Goal: Information Seeking & Learning: Understand process/instructions

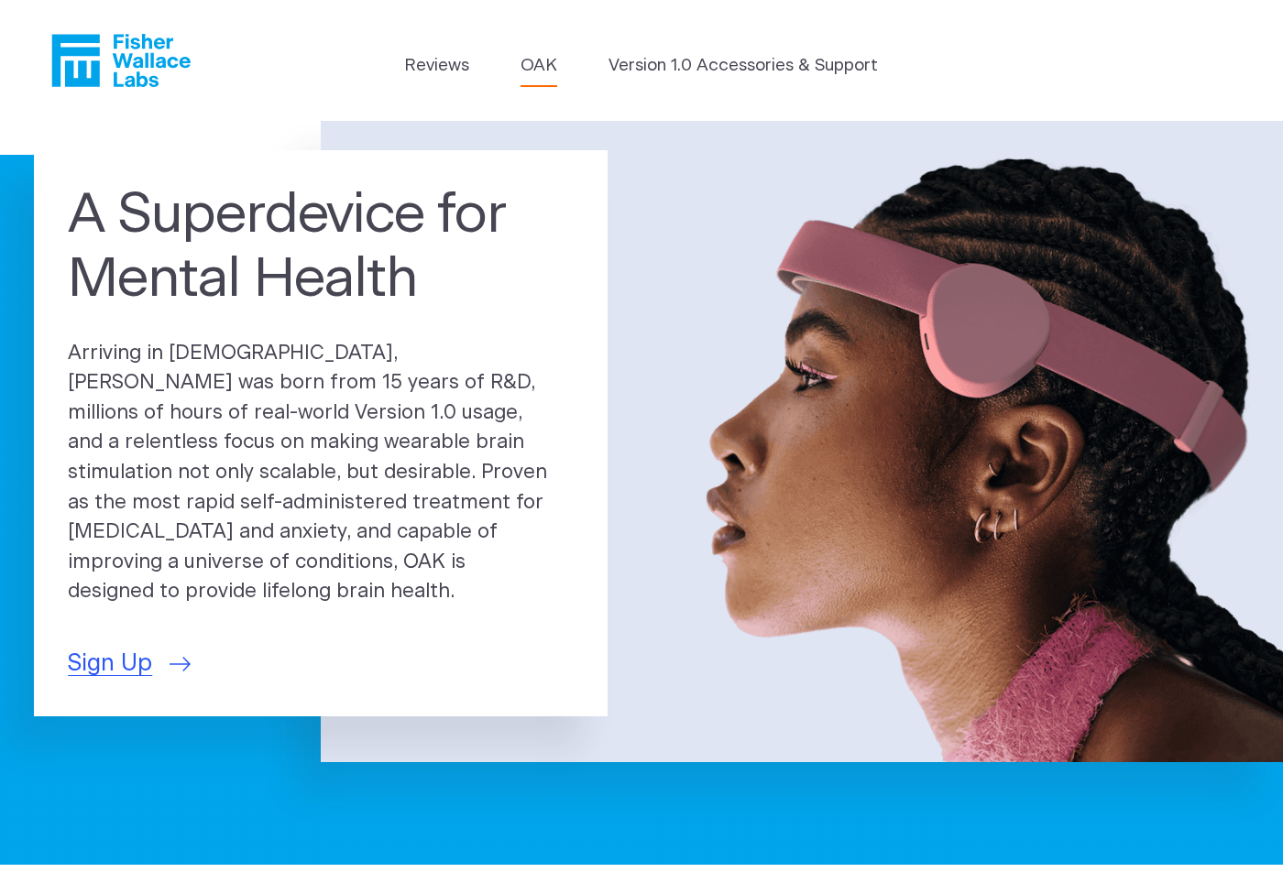
click at [523, 63] on link "OAK" at bounding box center [539, 66] width 37 height 26
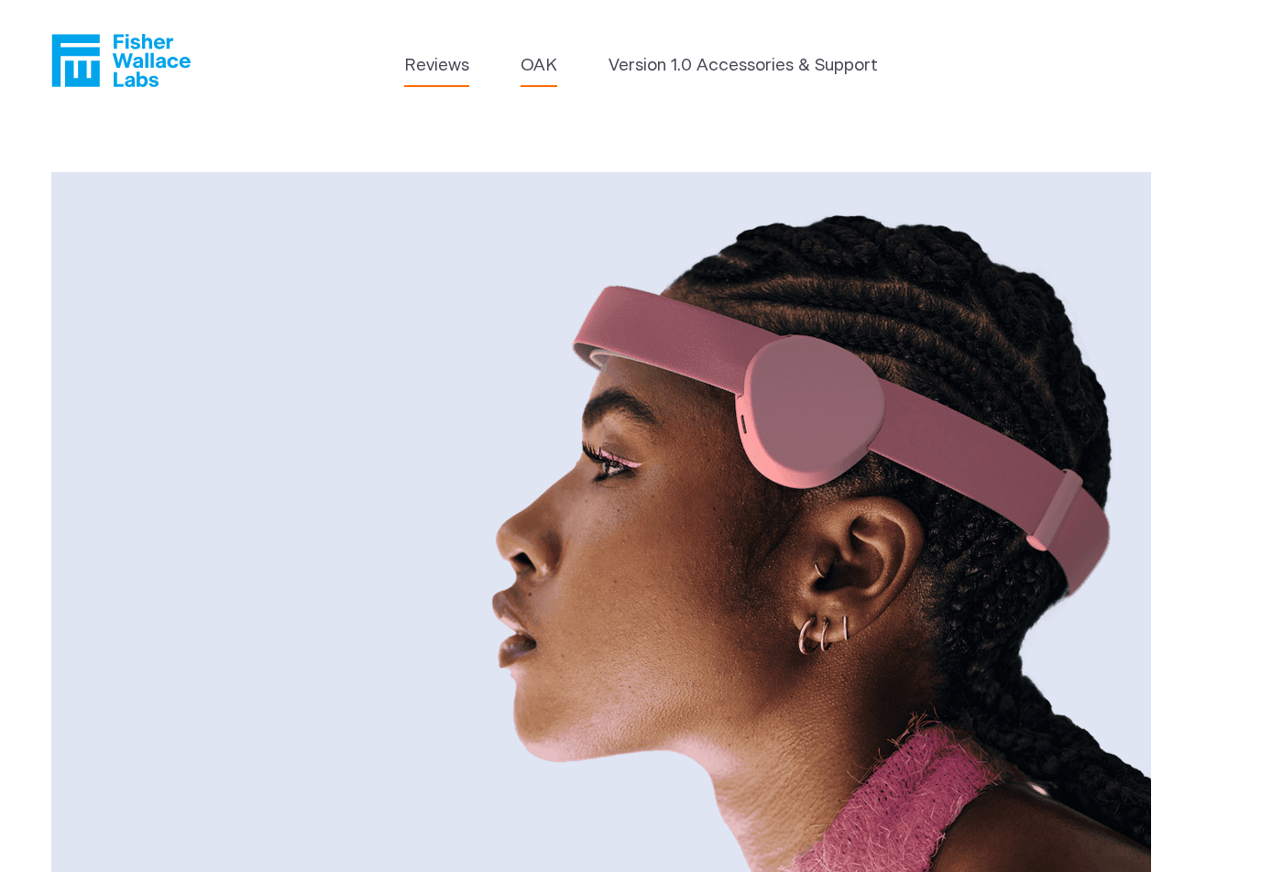
scroll to position [-1, 0]
click at [433, 85] on li "Reviews" at bounding box center [436, 70] width 65 height 34
click at [434, 68] on link "Reviews" at bounding box center [436, 66] width 65 height 26
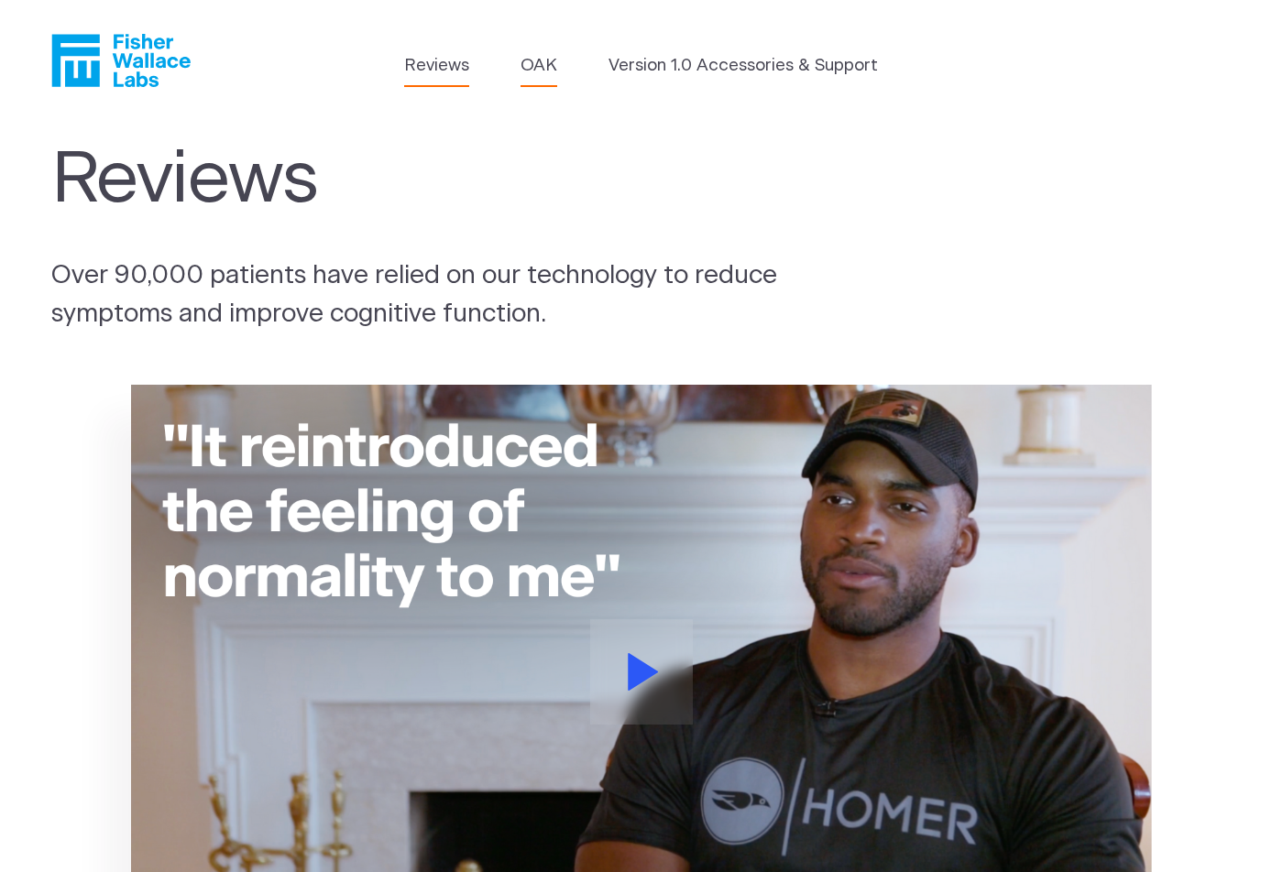
click at [521, 66] on ul "Reviews OAK Version 1.0 Accessories & Support" at bounding box center [641, 70] width 474 height 34
click at [534, 63] on link "OAK" at bounding box center [539, 66] width 37 height 26
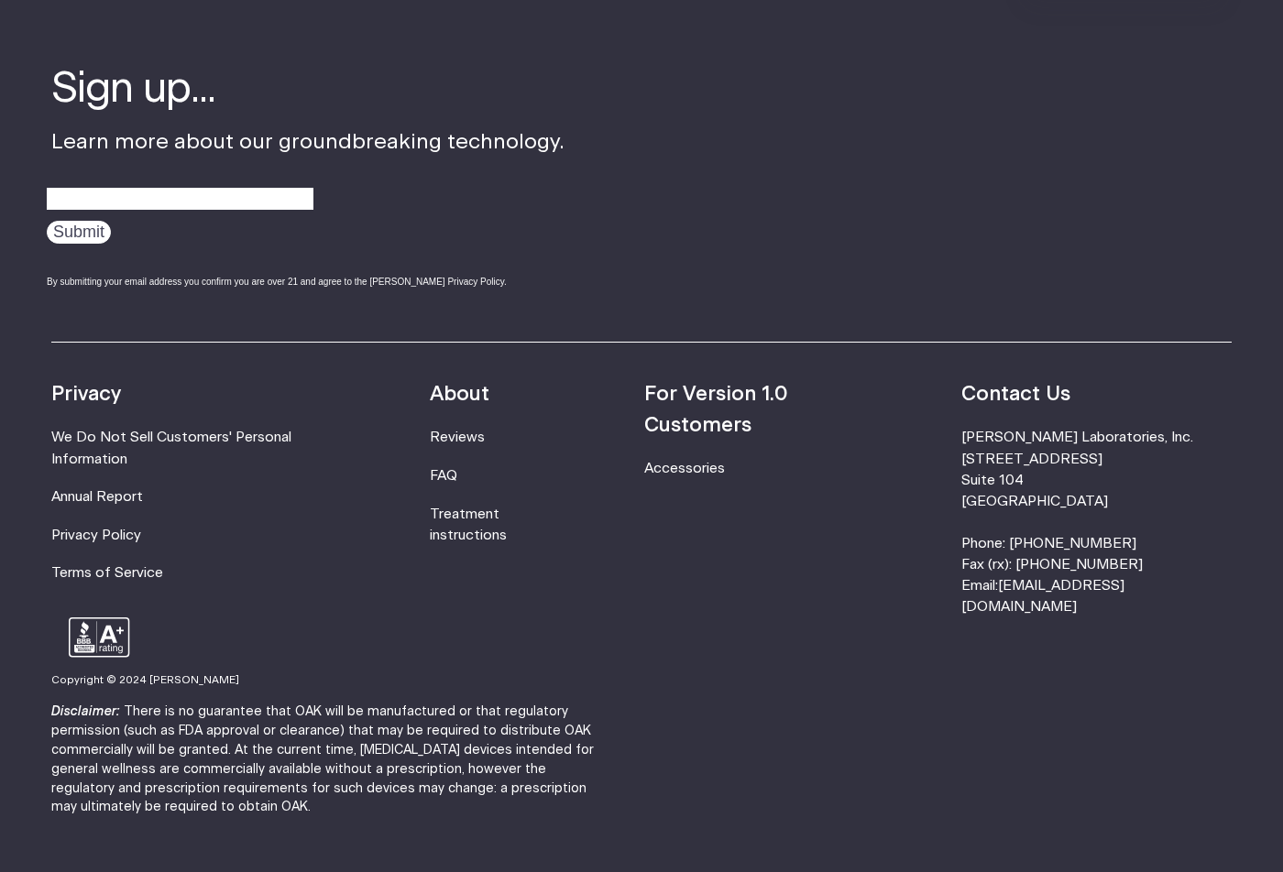
scroll to position [3075, 0]
click at [483, 466] on li "FAQ" at bounding box center [503, 476] width 146 height 21
click at [454, 470] on link "FAQ" at bounding box center [443, 477] width 27 height 14
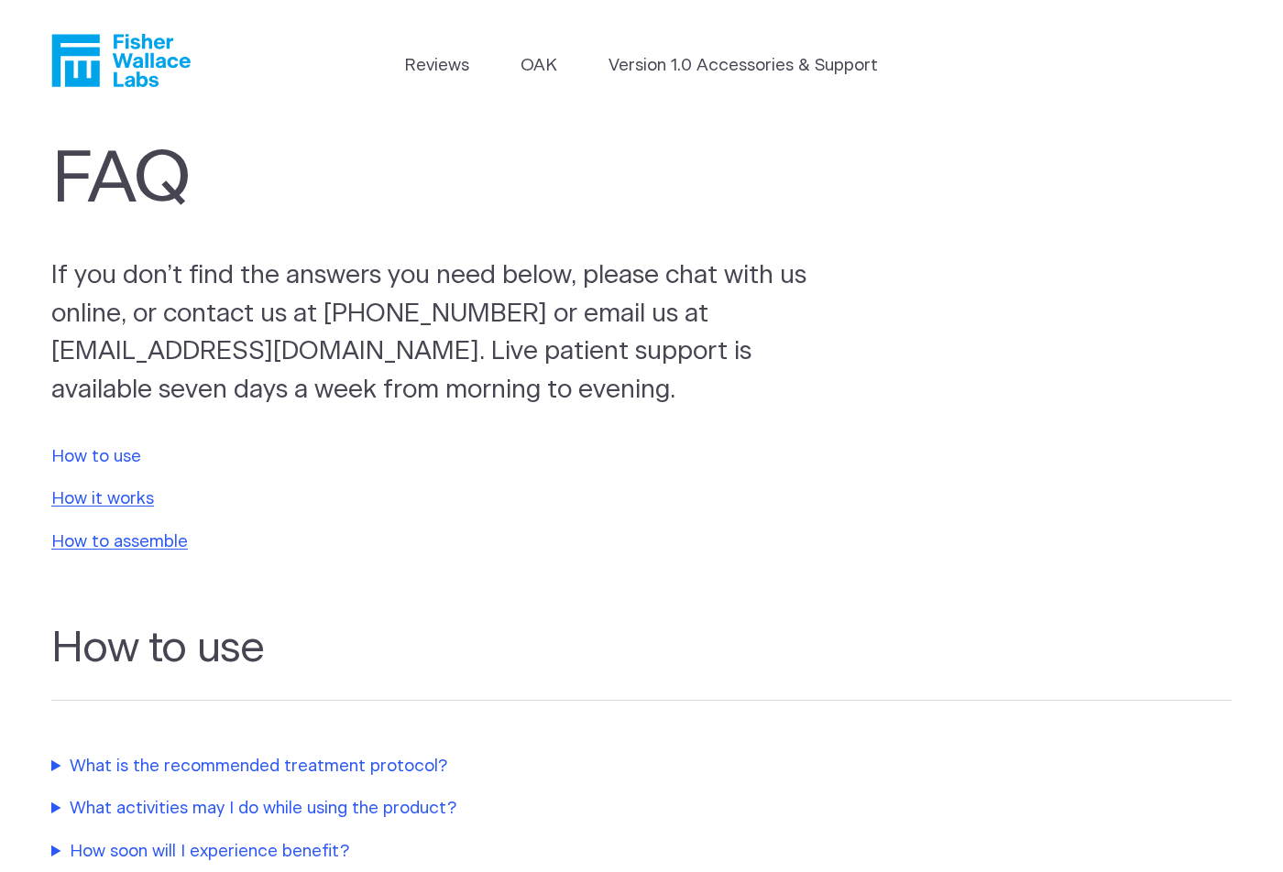
click at [92, 449] on link "How to use" at bounding box center [96, 456] width 90 height 17
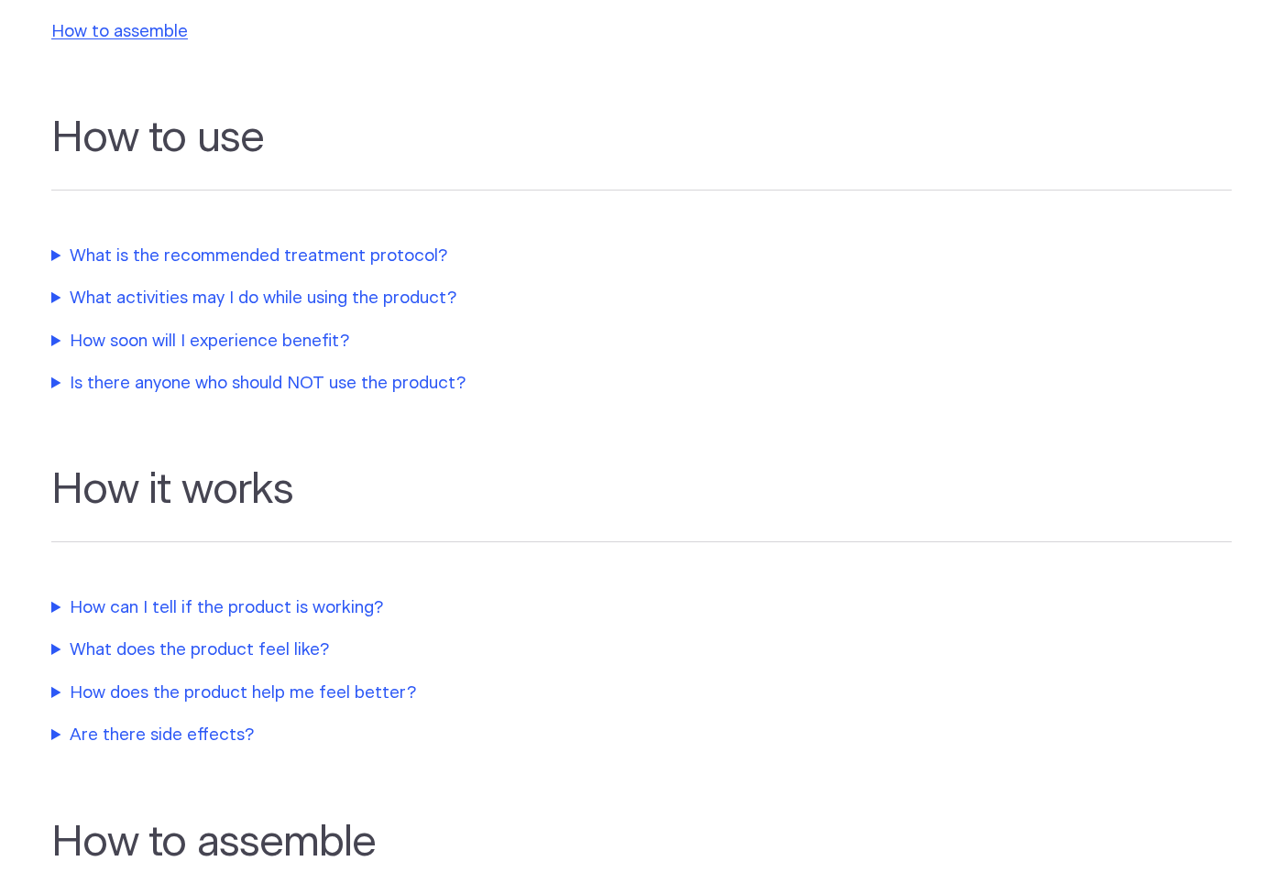
scroll to position [619, 0]
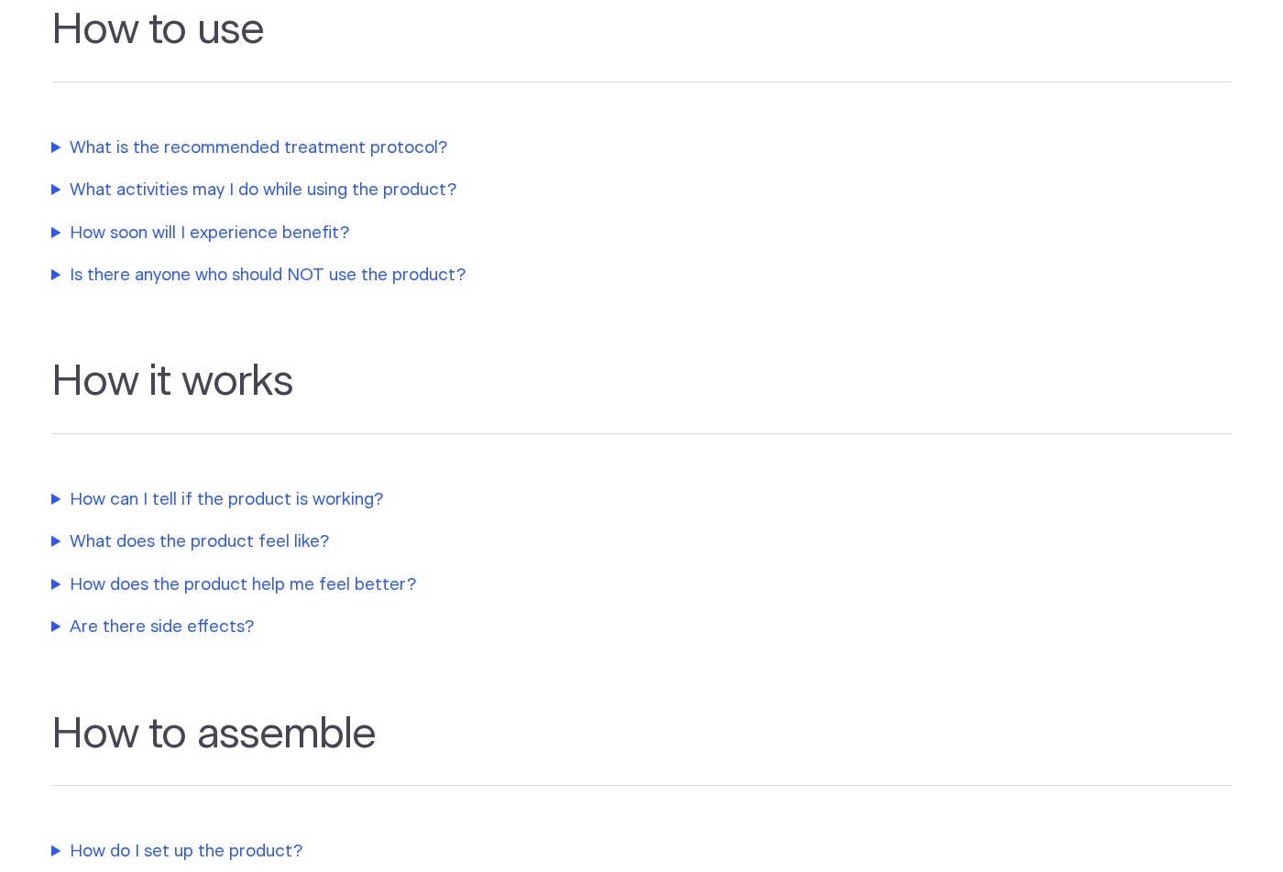
click at [395, 140] on summary "What is the recommended treatment protocol?" at bounding box center [436, 149] width 770 height 26
